Goal: Navigation & Orientation: Find specific page/section

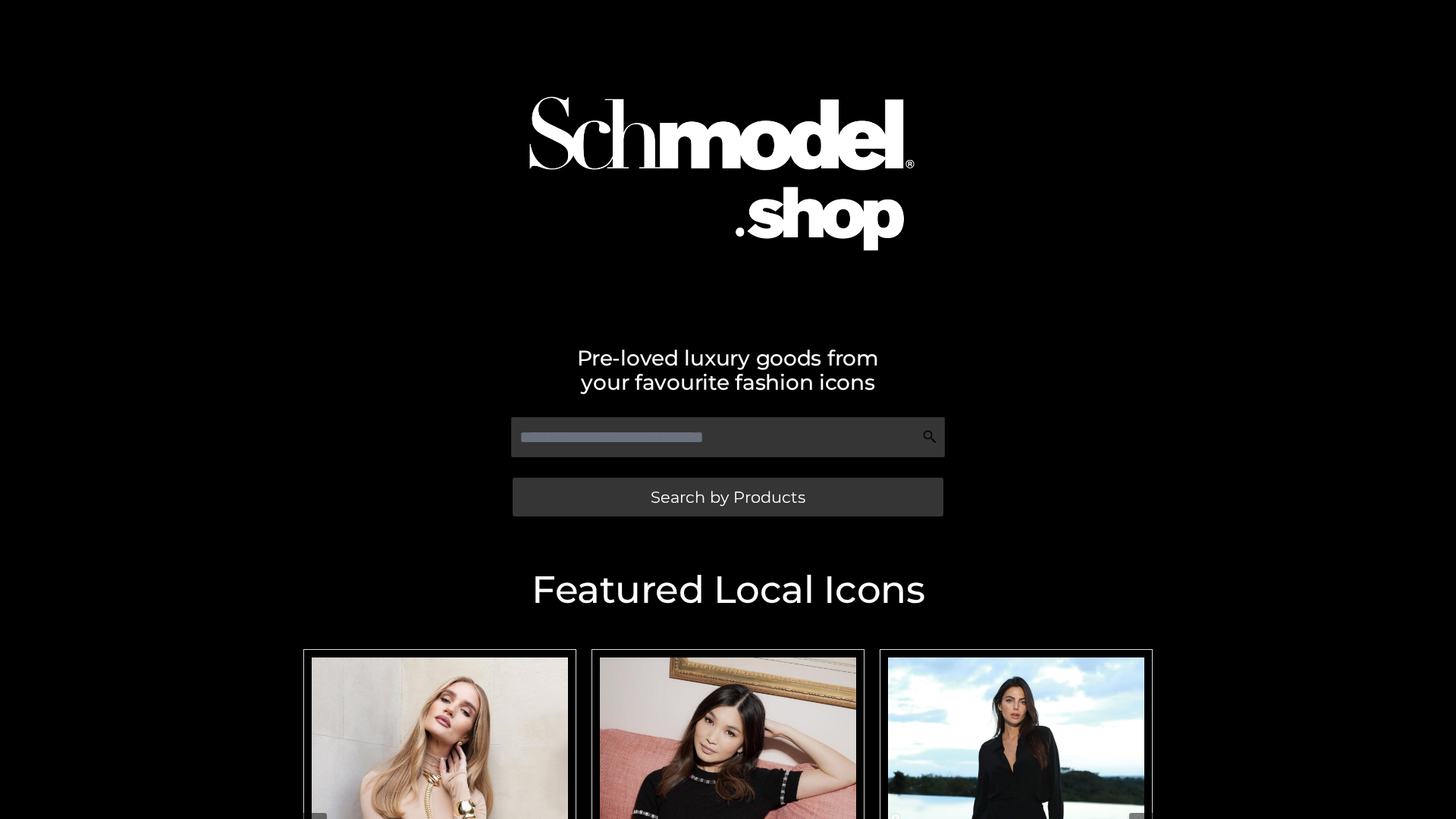
click at [728, 497] on span "Search by Products" at bounding box center [728, 497] width 155 height 16
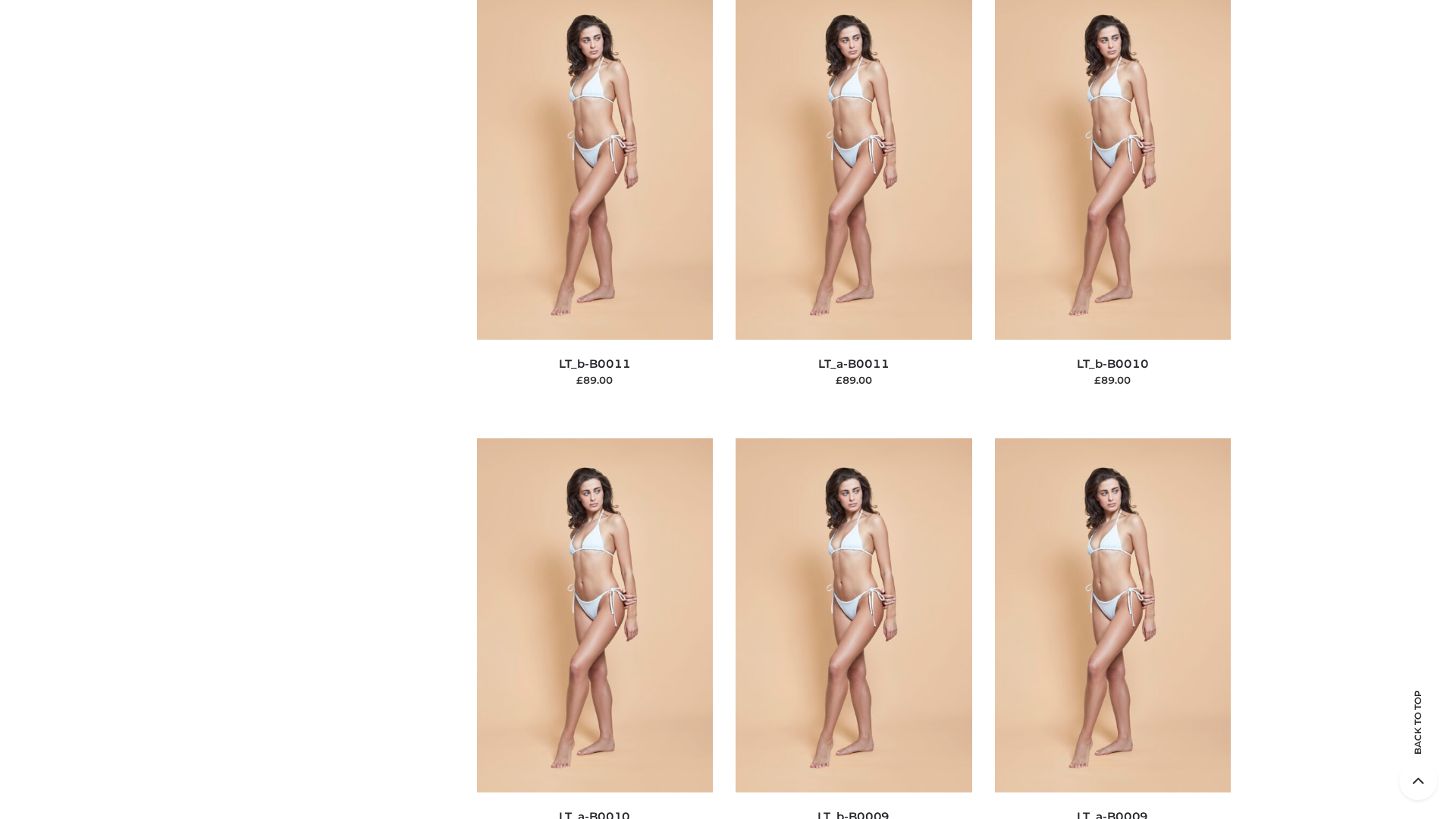
scroll to position [6813, 0]
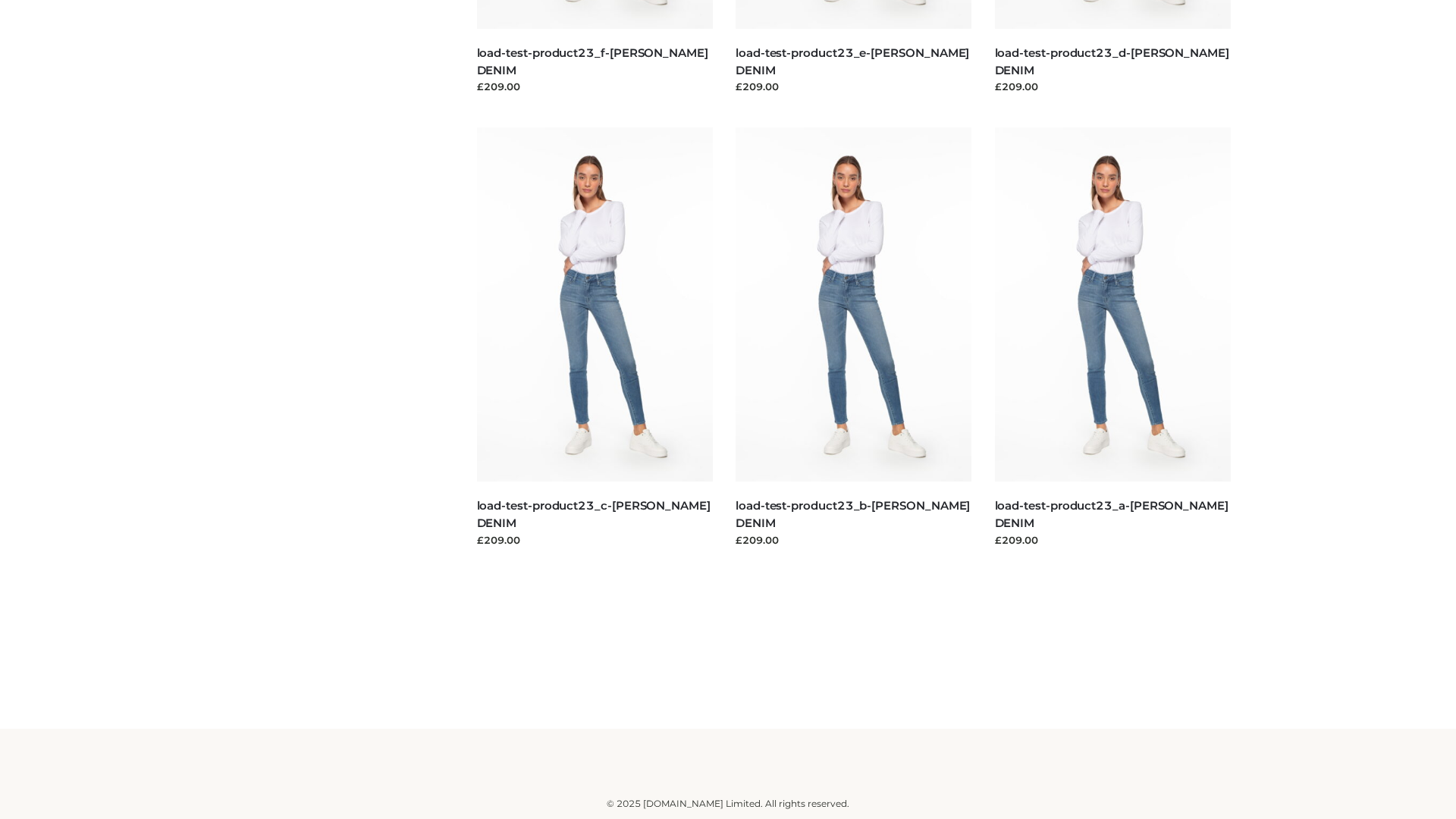
scroll to position [1330, 0]
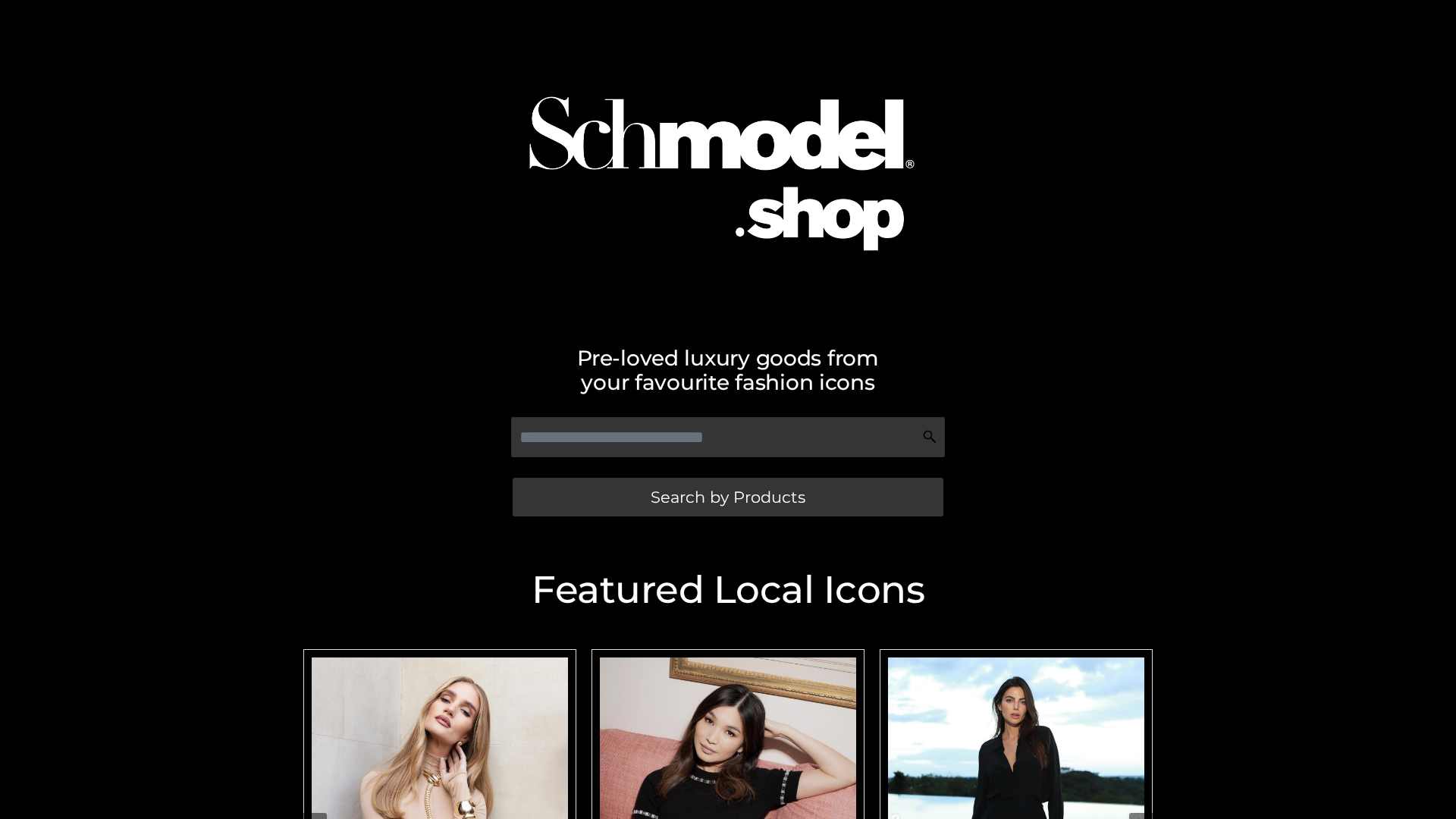
click at [728, 497] on span "Search by Products" at bounding box center [728, 497] width 155 height 16
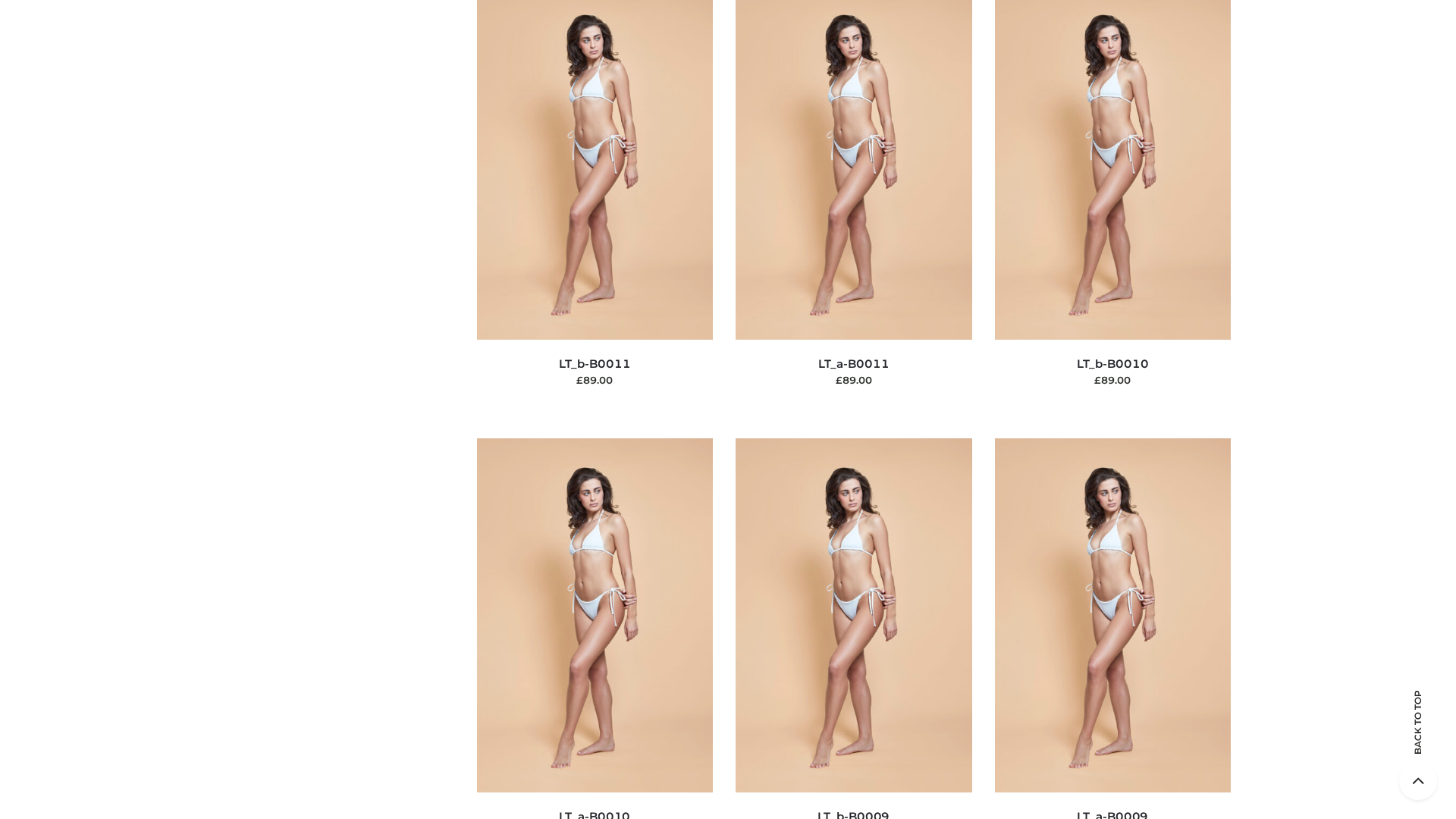
scroll to position [6813, 0]
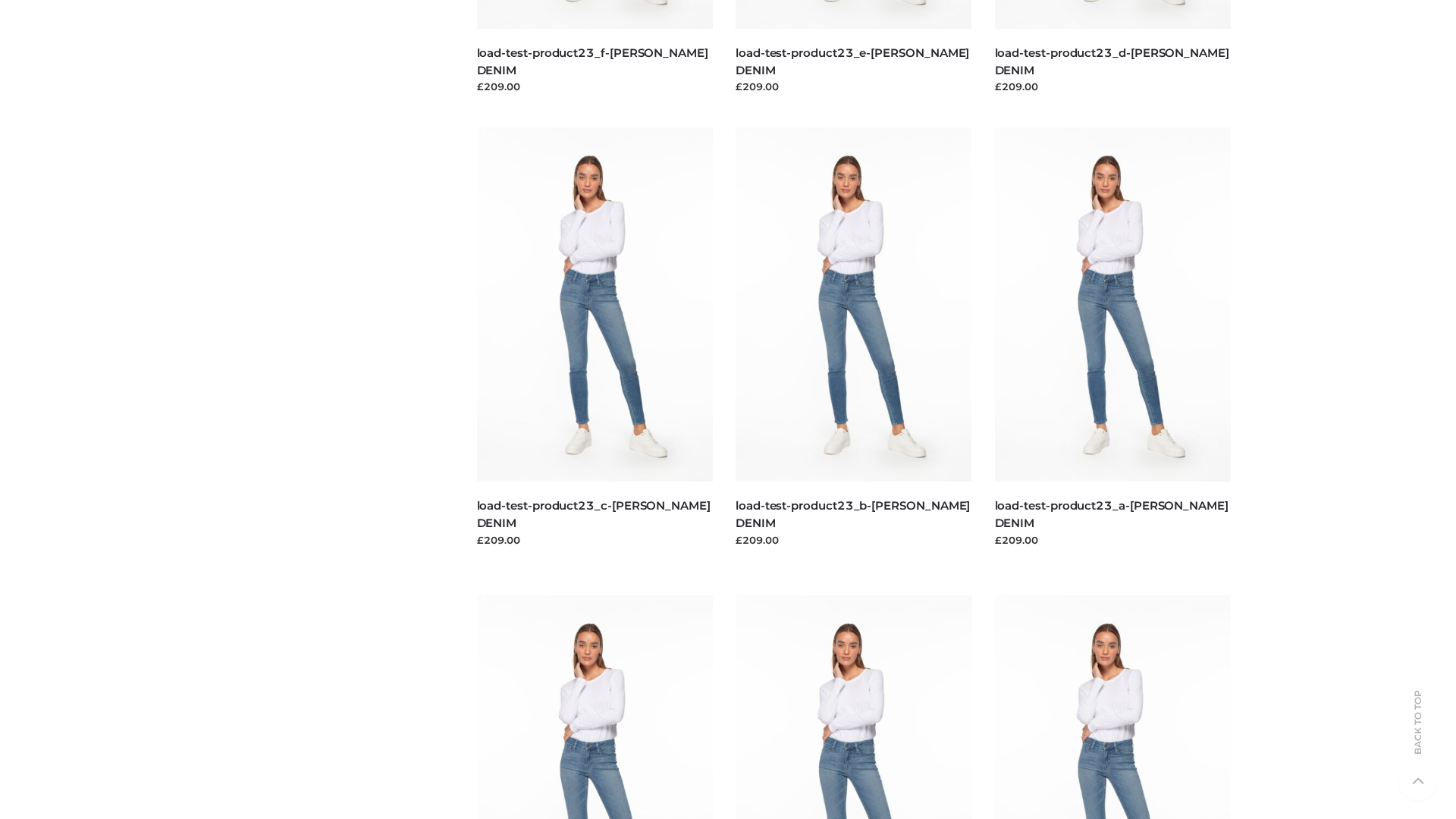
scroll to position [1330, 0]
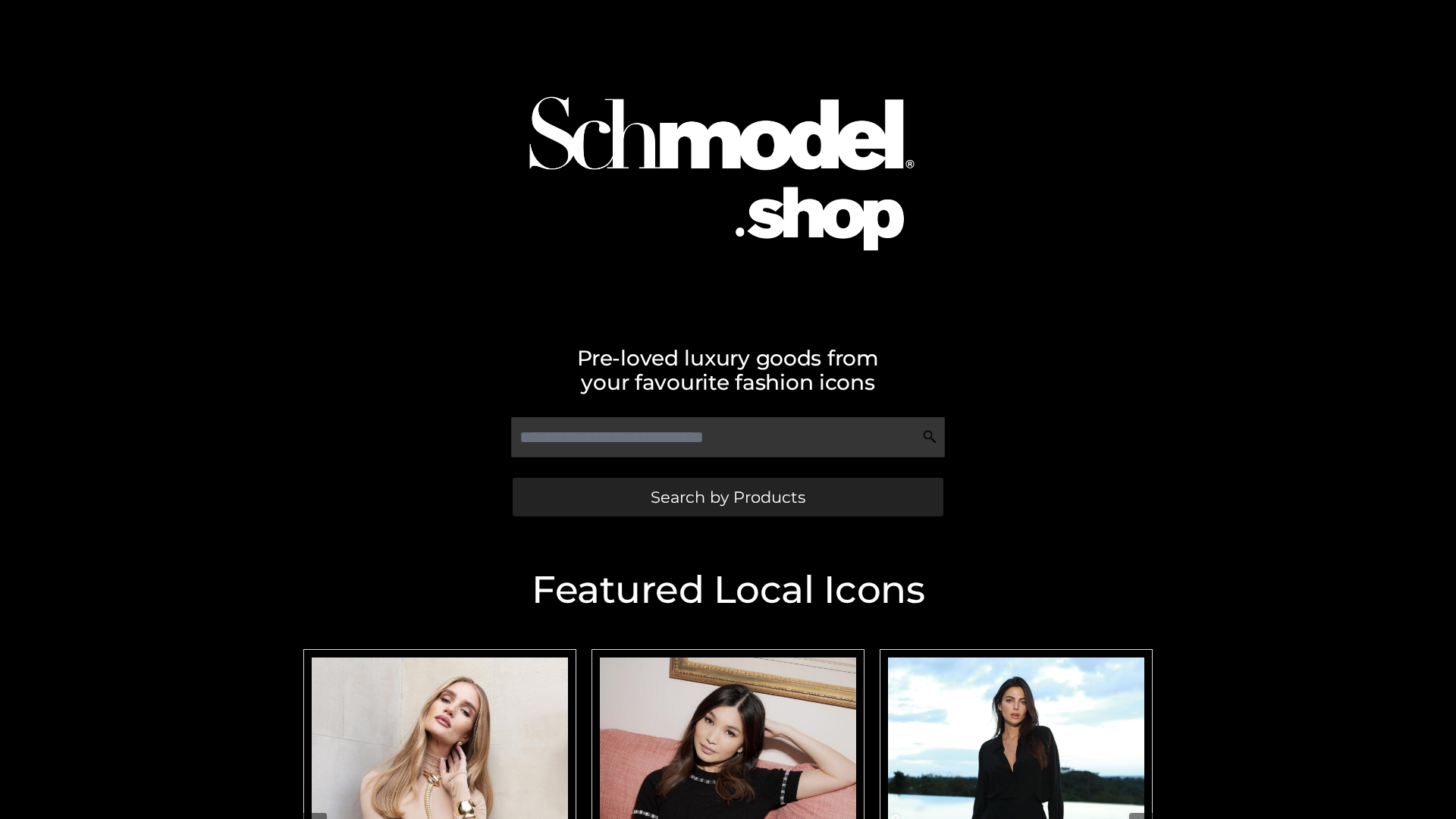
click at [728, 497] on span "Search by Products" at bounding box center [728, 497] width 155 height 16
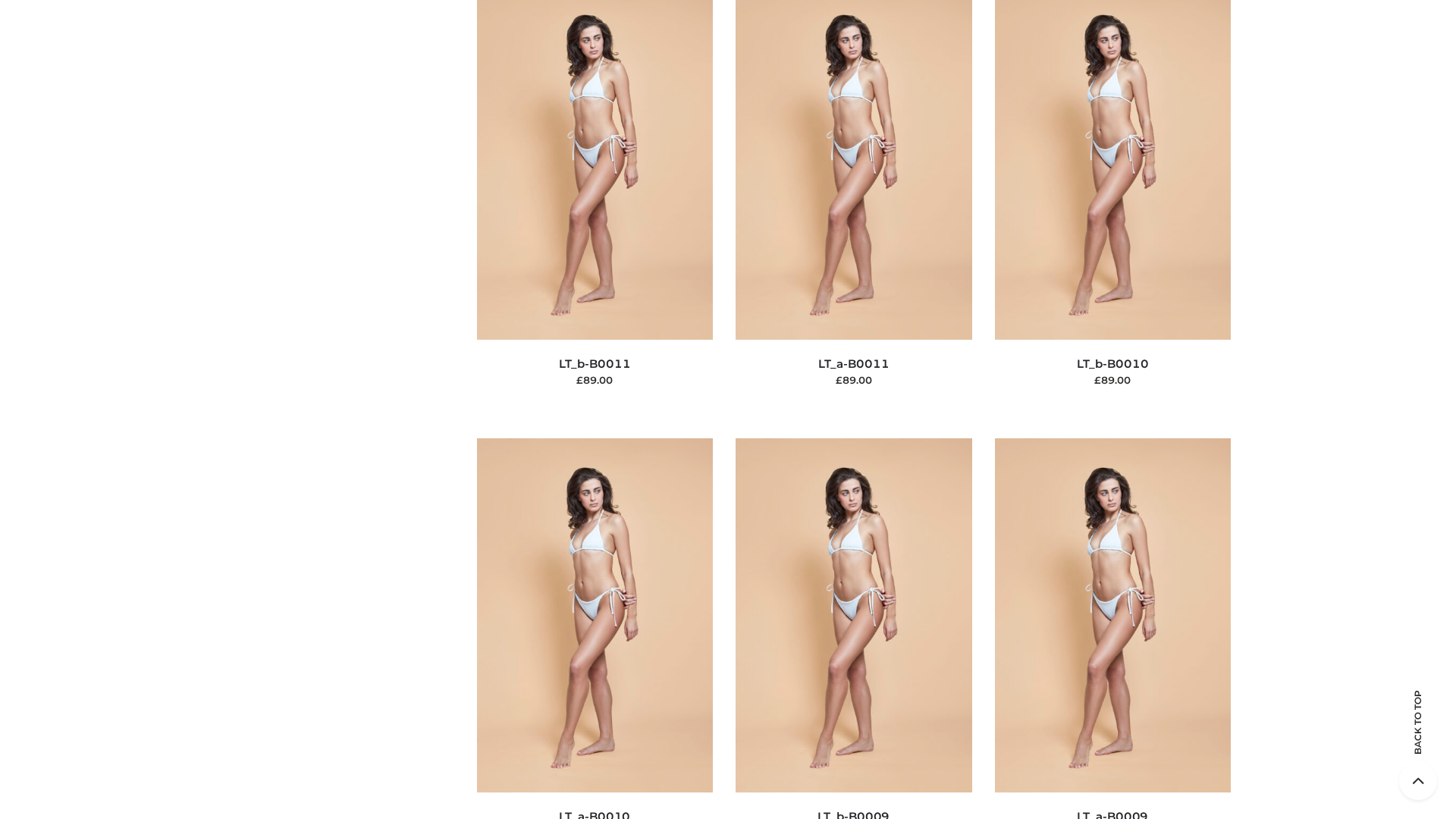
scroll to position [6813, 0]
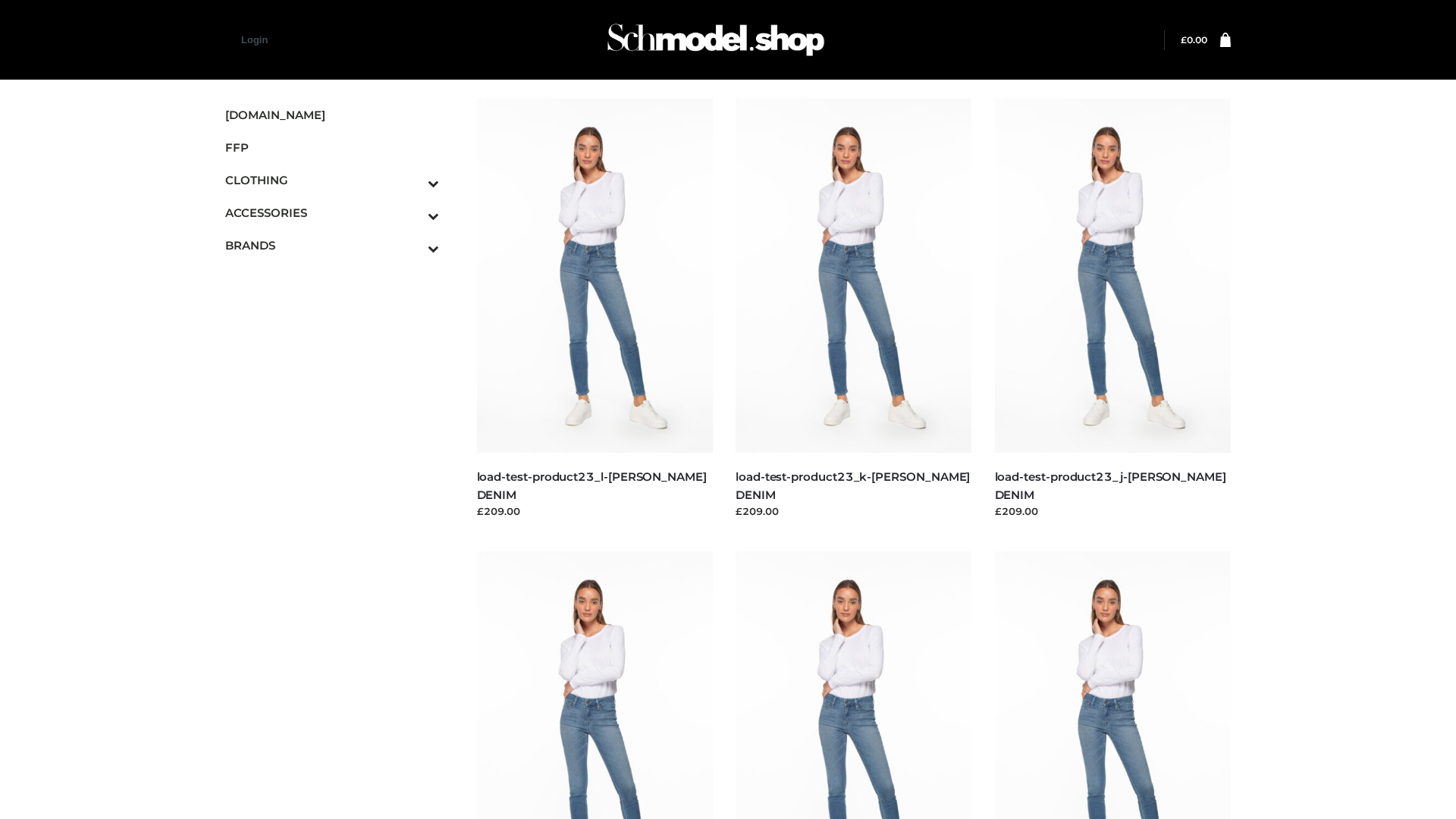
scroll to position [1330, 0]
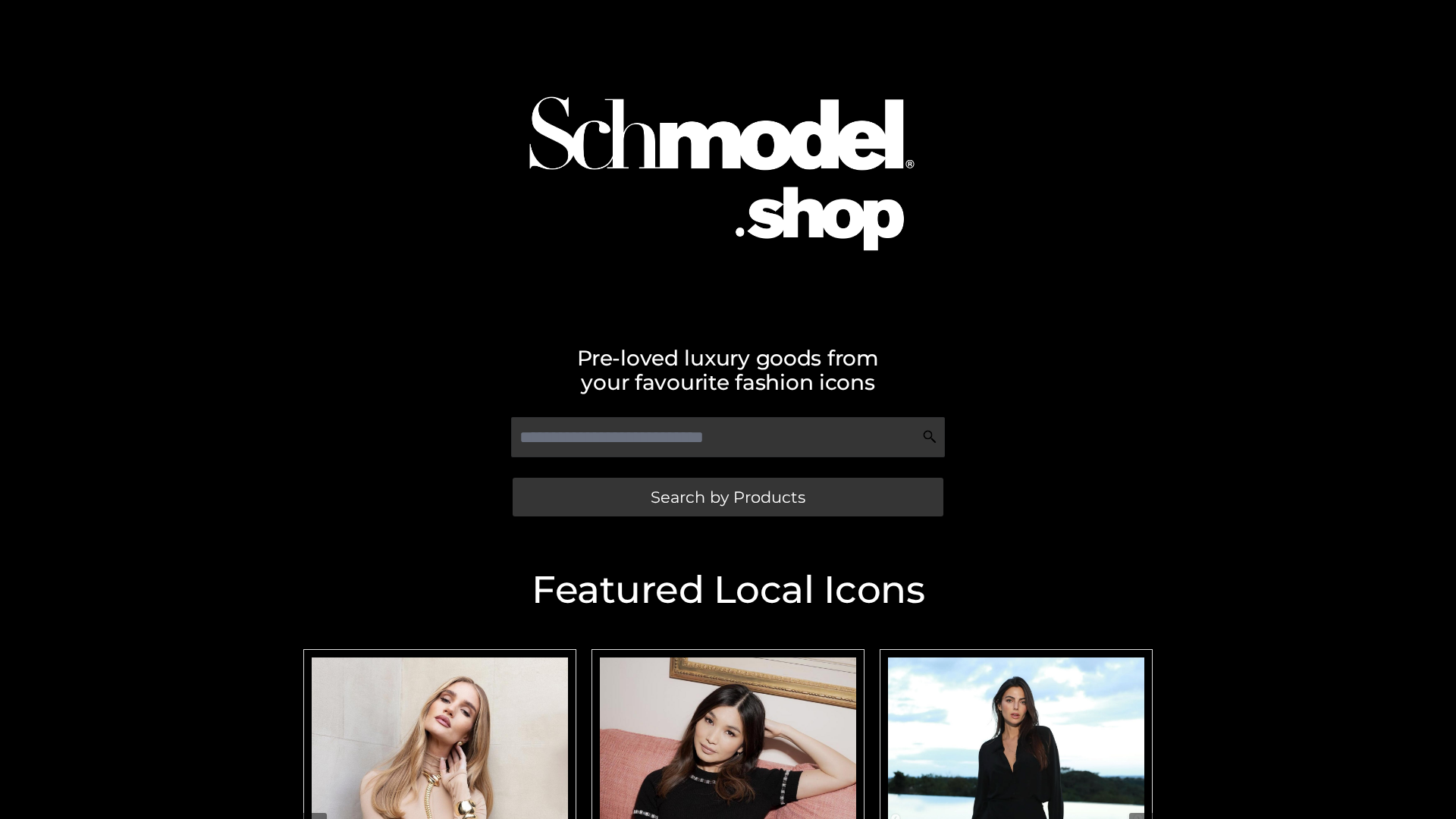
click at [728, 497] on span "Search by Products" at bounding box center [728, 497] width 155 height 16
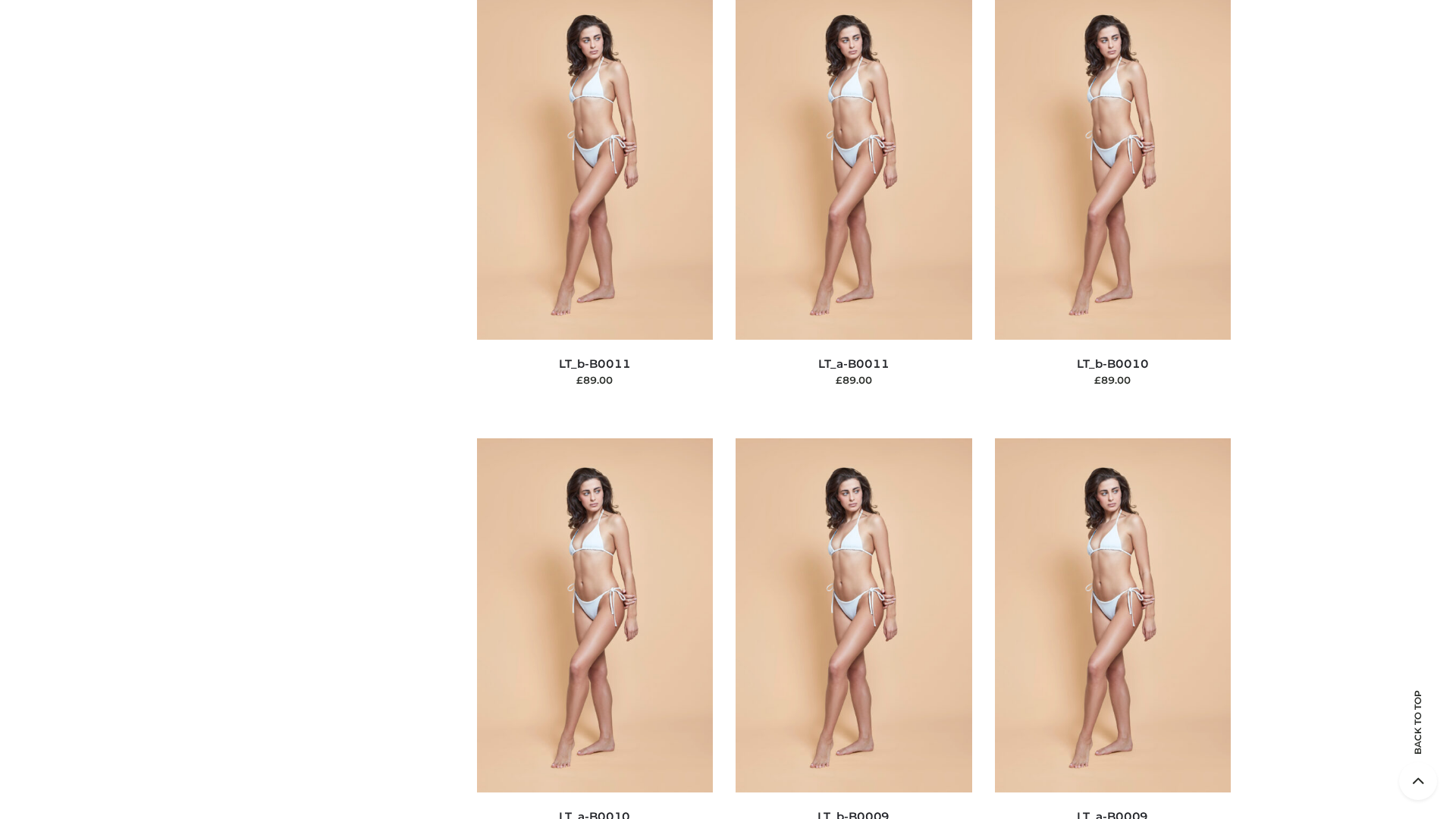
scroll to position [6813, 0]
